Goal: Information Seeking & Learning: Find specific fact

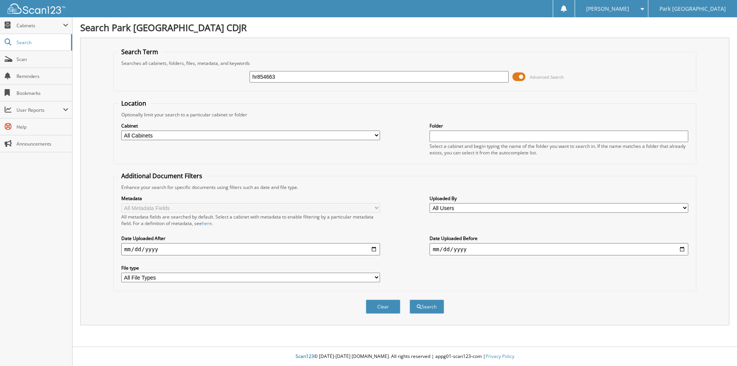
type input "hr854663"
click at [410, 299] on button "Search" at bounding box center [427, 306] width 35 height 14
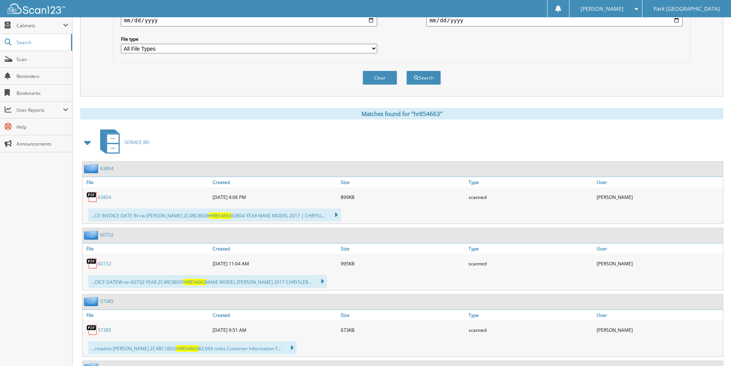
scroll to position [230, 0]
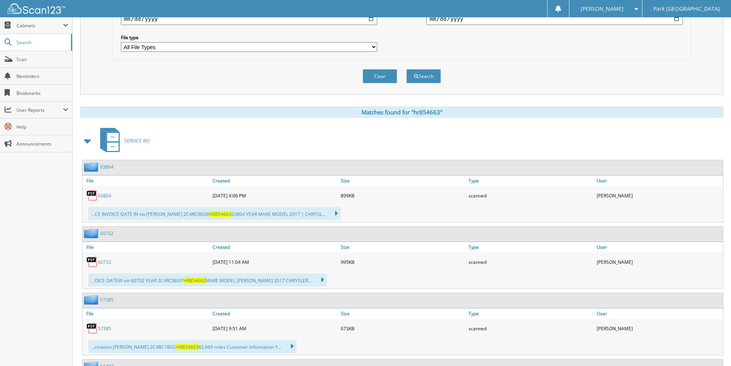
click at [102, 199] on link "63804" at bounding box center [104, 195] width 13 height 7
